Goal: Task Accomplishment & Management: Manage account settings

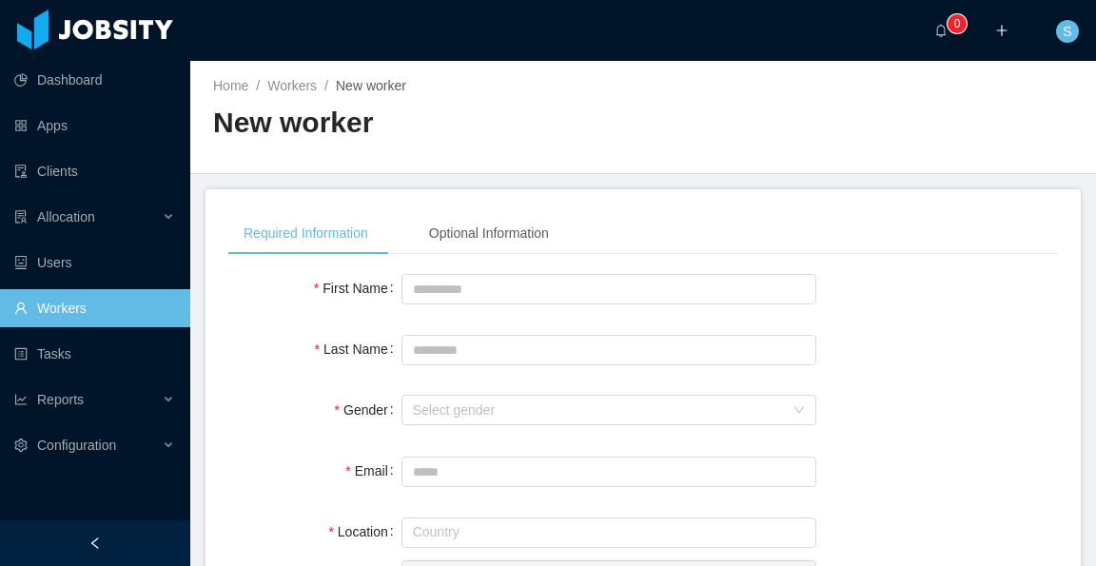
drag, startPoint x: 114, startPoint y: 310, endPoint x: 124, endPoint y: 305, distance: 10.6
click at [114, 310] on link "Workers" at bounding box center [94, 308] width 161 height 38
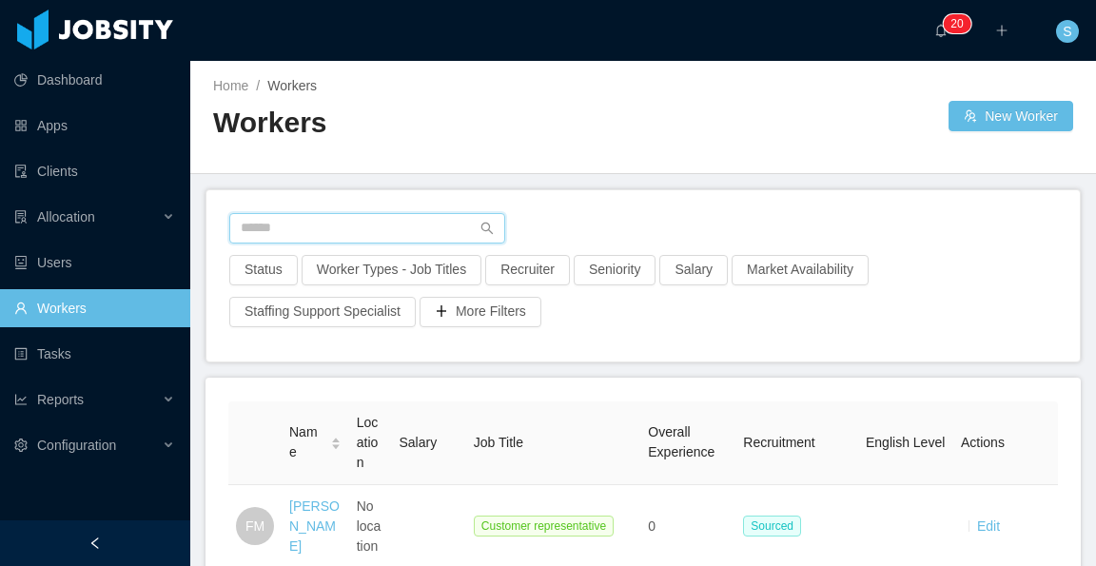
click at [414, 231] on input "text" at bounding box center [367, 228] width 276 height 30
paste input "**********"
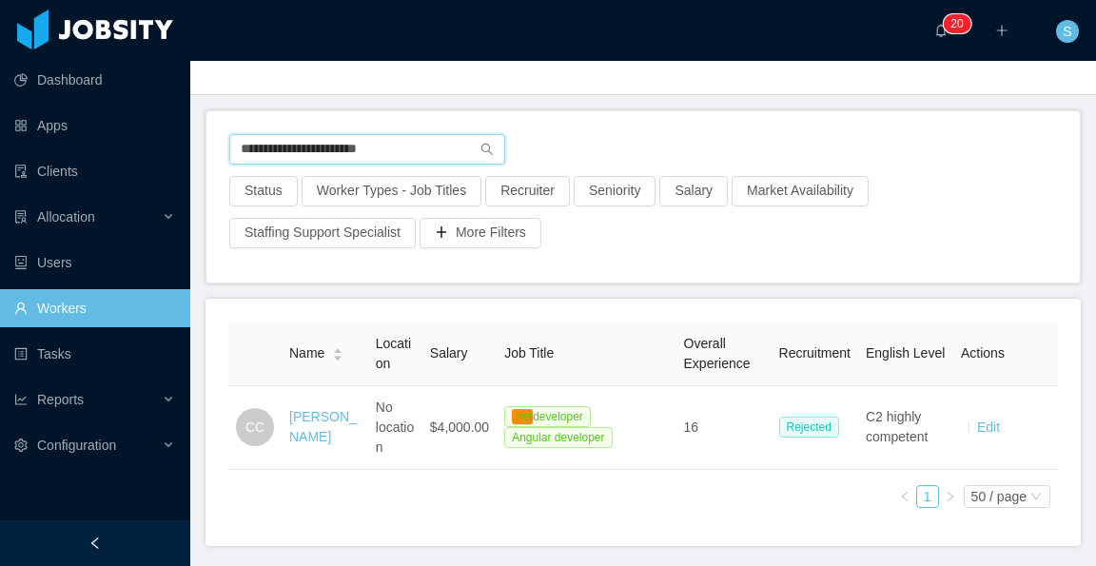
scroll to position [95, 0]
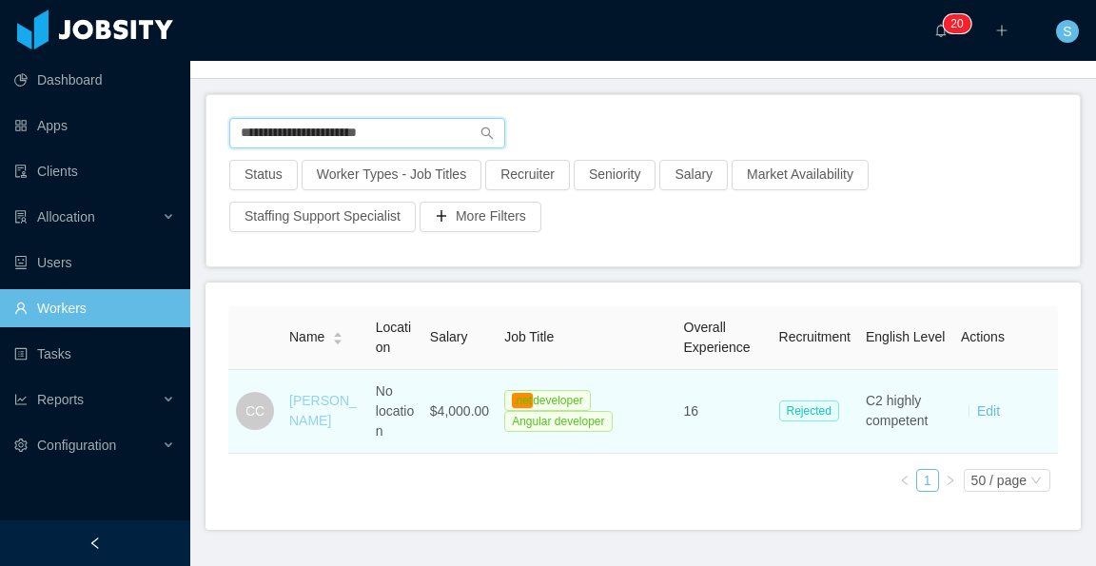
type input "**********"
click at [295, 423] on link "[PERSON_NAME]" at bounding box center [323, 410] width 68 height 35
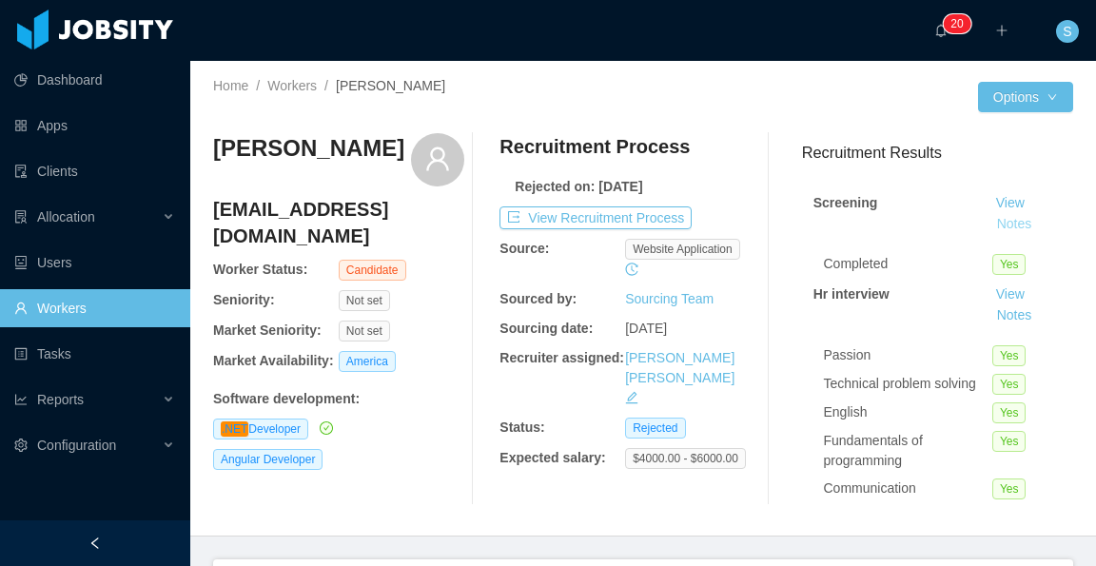
click at [990, 225] on button "Notes" at bounding box center [1015, 224] width 50 height 23
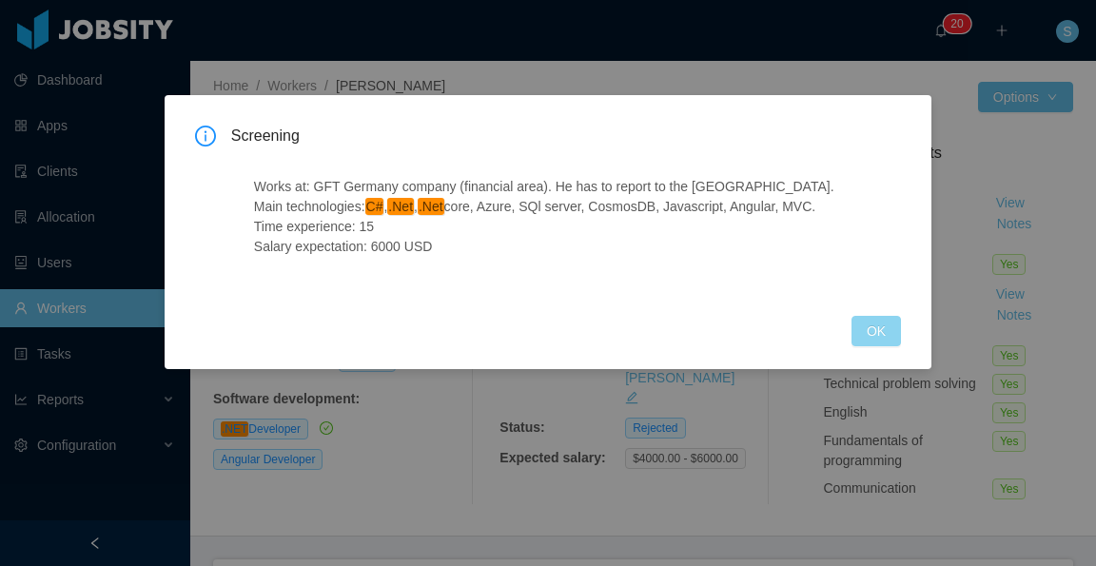
click at [893, 329] on button "OK" at bounding box center [876, 331] width 49 height 30
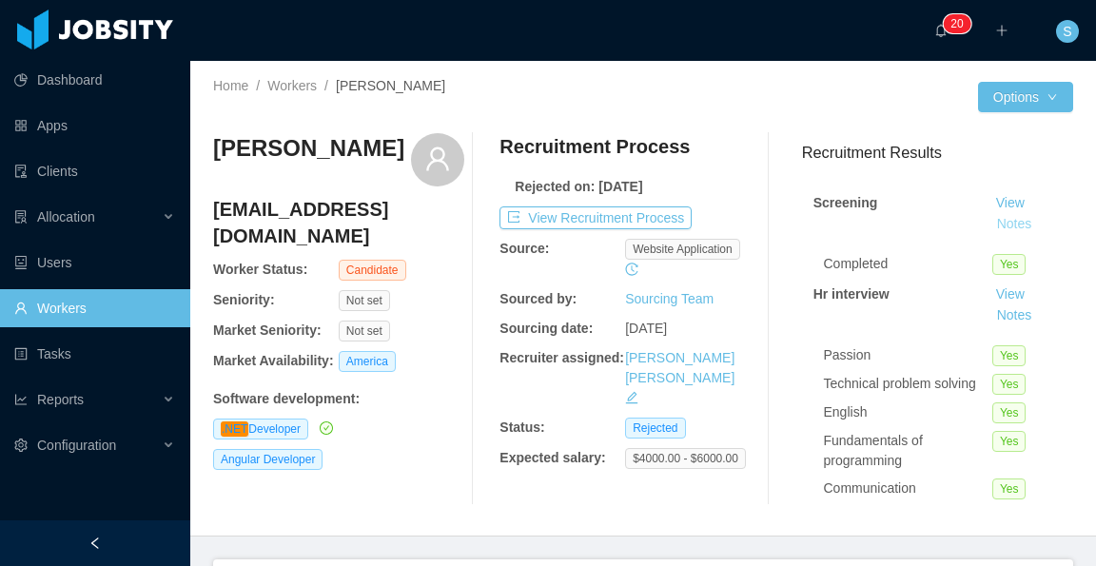
scroll to position [95, 0]
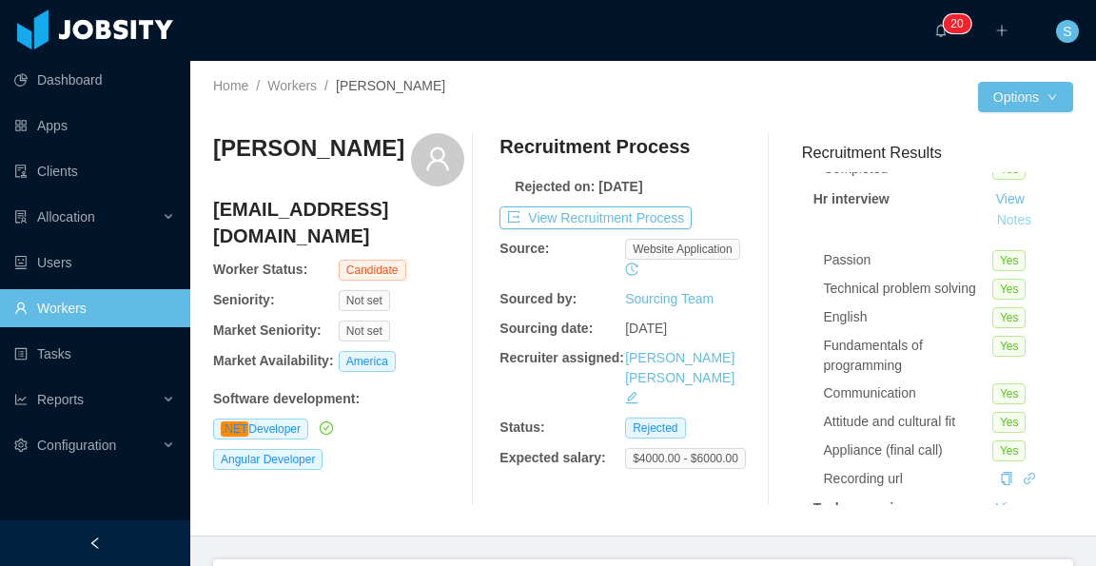
click at [990, 215] on button "Notes" at bounding box center [1015, 220] width 50 height 23
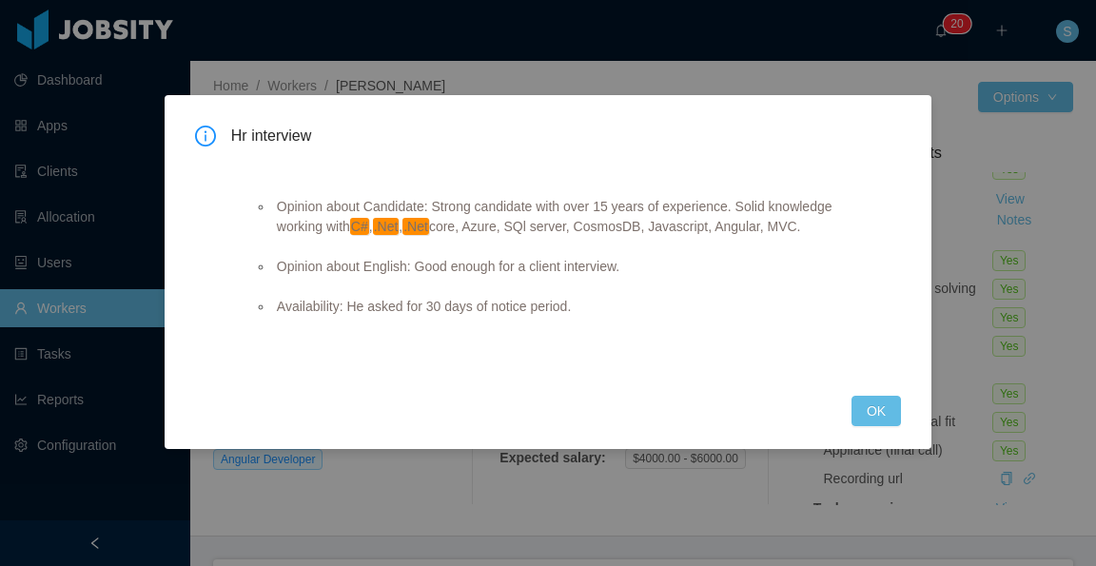
click at [639, 333] on ul "Opinion about Candidate: Strong candidate with over 15 years of experience. Sol…" at bounding box center [552, 257] width 597 height 160
click at [868, 412] on button "OK" at bounding box center [876, 411] width 49 height 30
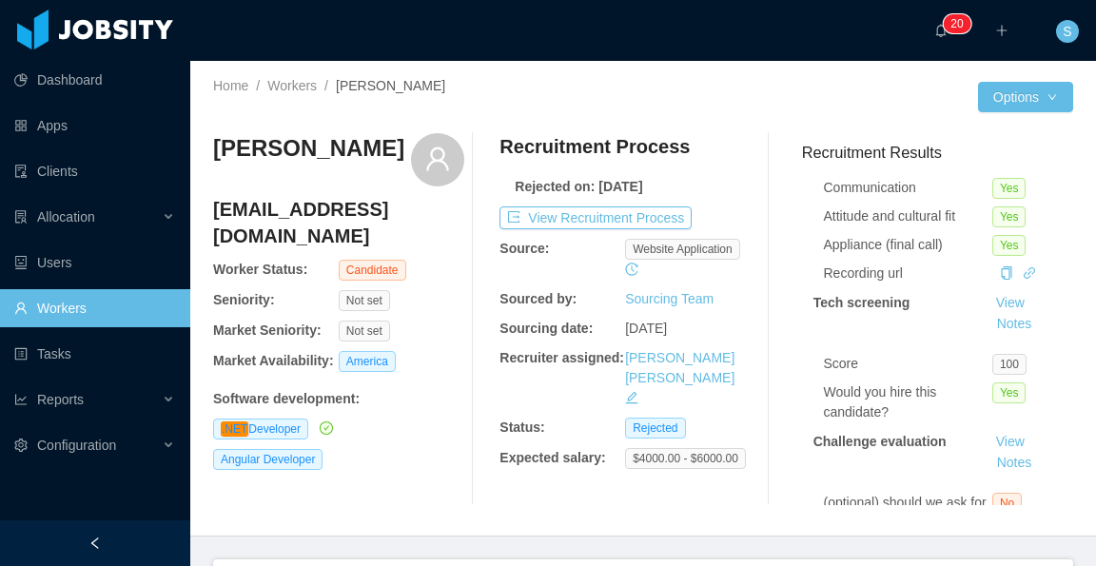
scroll to position [286, 0]
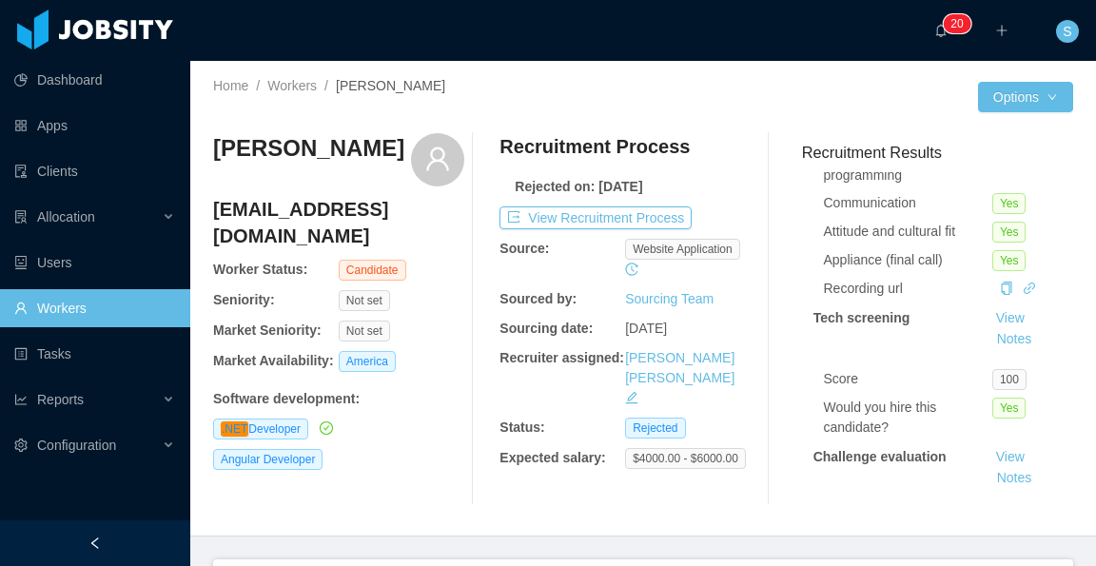
click at [790, 394] on div "Recruitment Results Screening View Notes Completed Yes Hr interview View Notes …" at bounding box center [930, 323] width 286 height 364
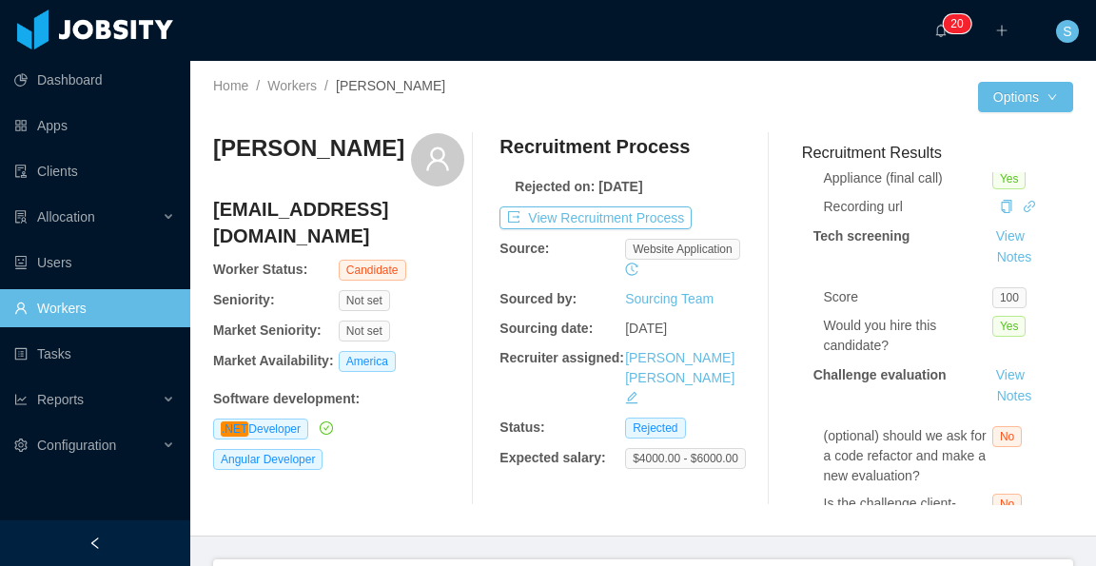
scroll to position [381, 0]
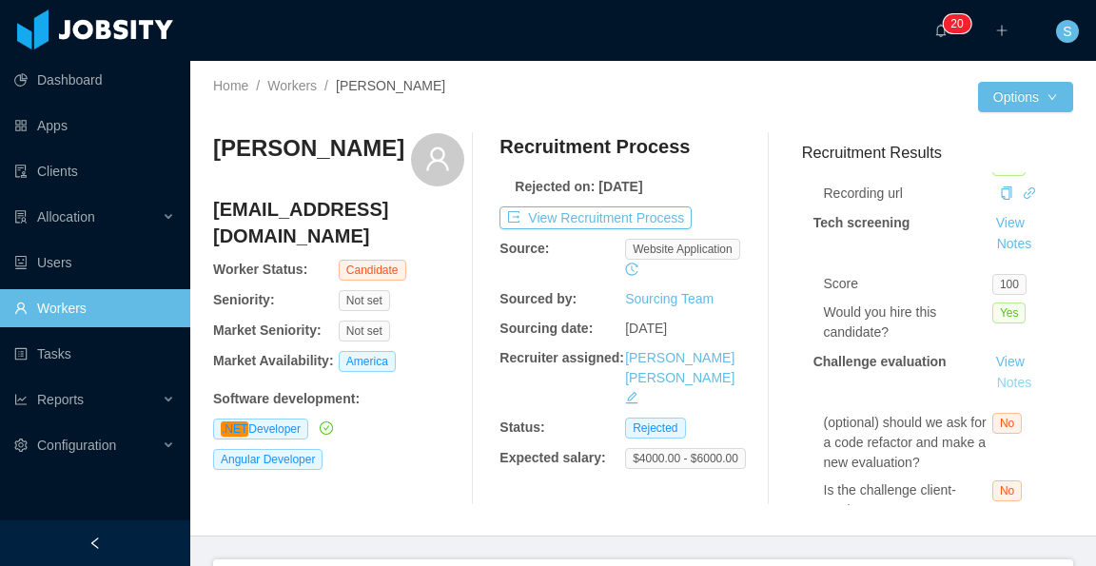
click at [1000, 382] on button "Notes" at bounding box center [1015, 383] width 50 height 23
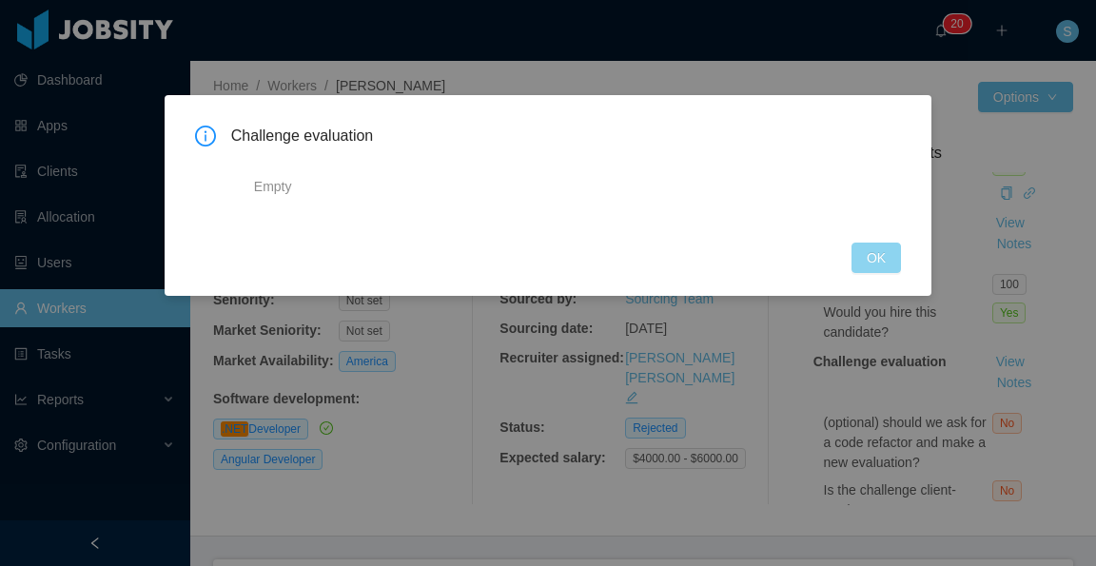
click at [883, 248] on button "OK" at bounding box center [876, 258] width 49 height 30
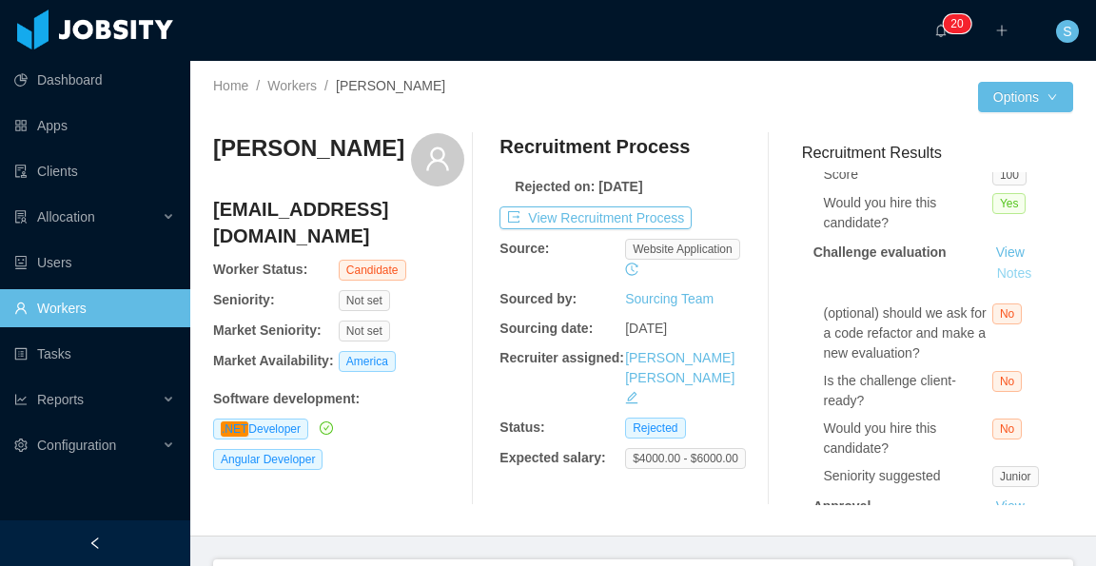
scroll to position [476, 0]
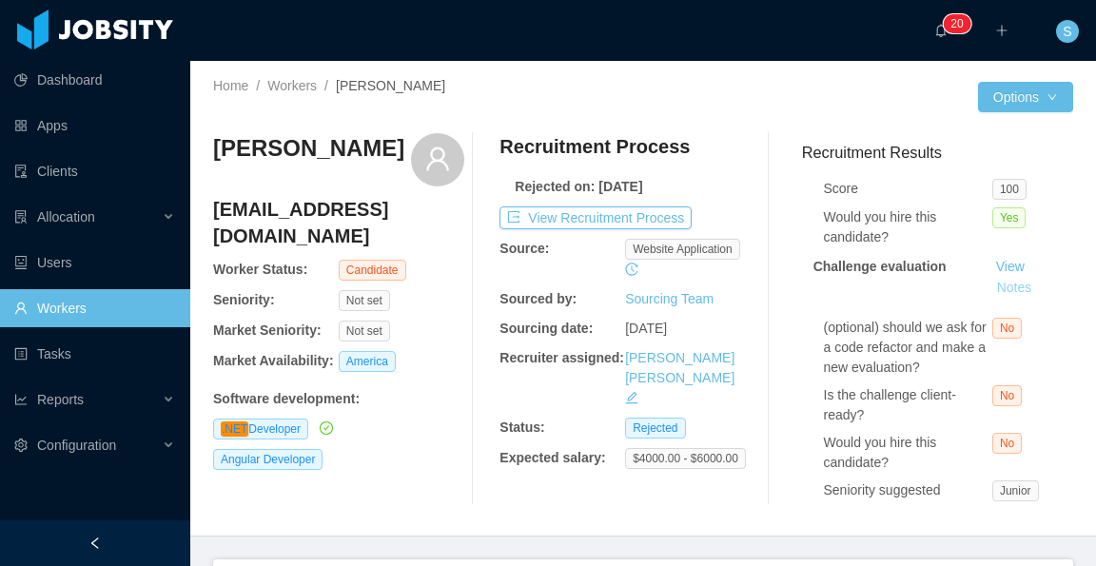
click at [990, 283] on button "Notes" at bounding box center [1015, 288] width 50 height 23
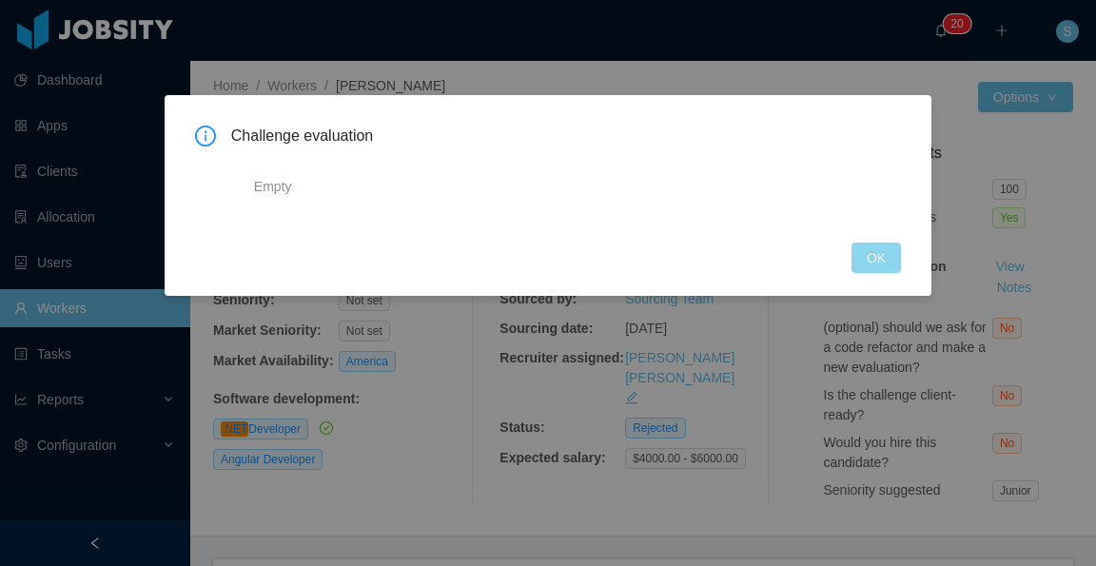
click at [885, 263] on button "OK" at bounding box center [876, 258] width 49 height 30
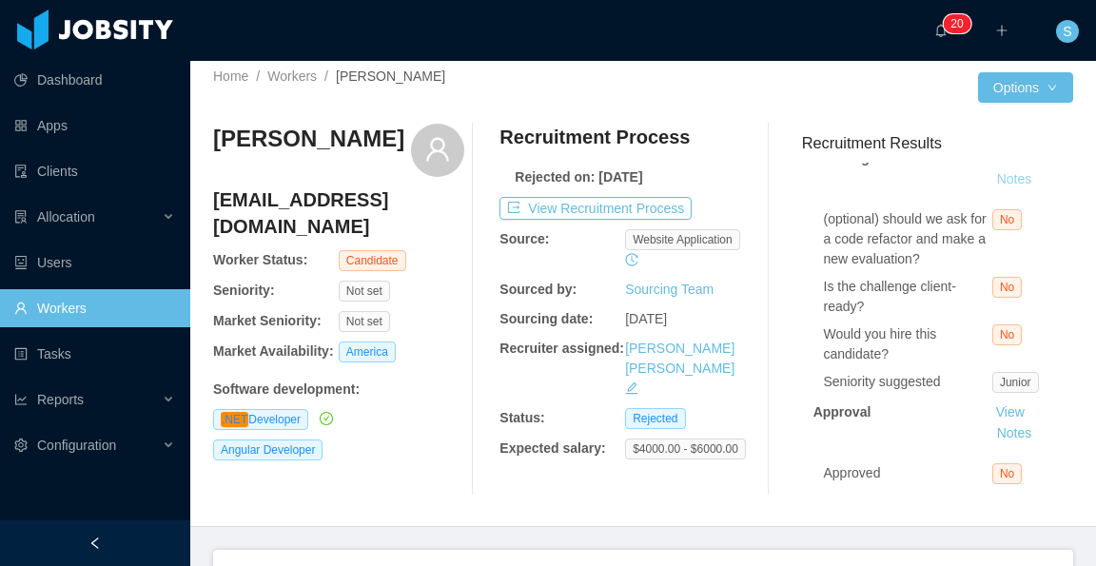
scroll to position [0, 0]
